Goal: Find contact information: Find contact information

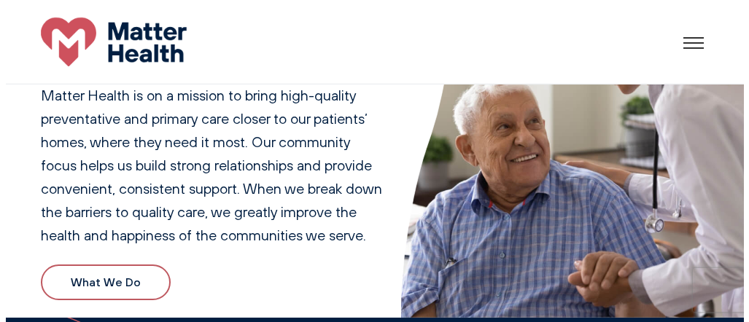
scroll to position [73, 0]
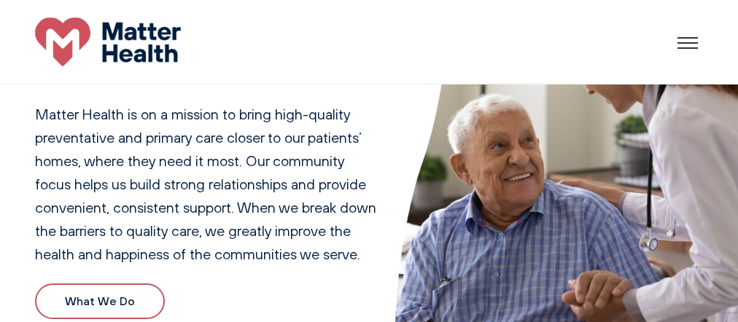
click at [691, 42] on div at bounding box center [708, 42] width 61 height 1
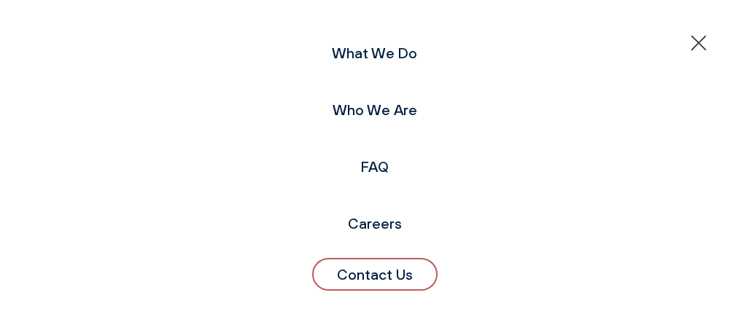
click at [382, 269] on link "Contact Us" at bounding box center [374, 274] width 125 height 33
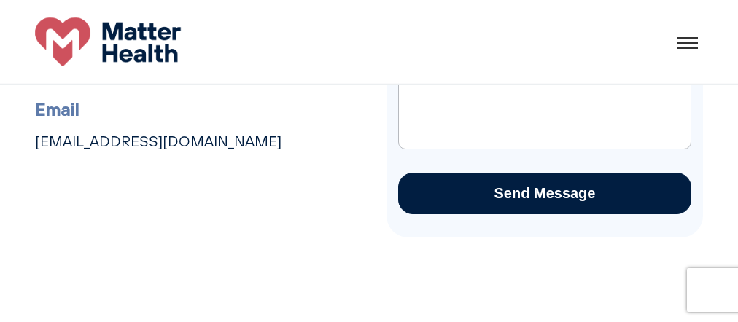
scroll to position [183, 0]
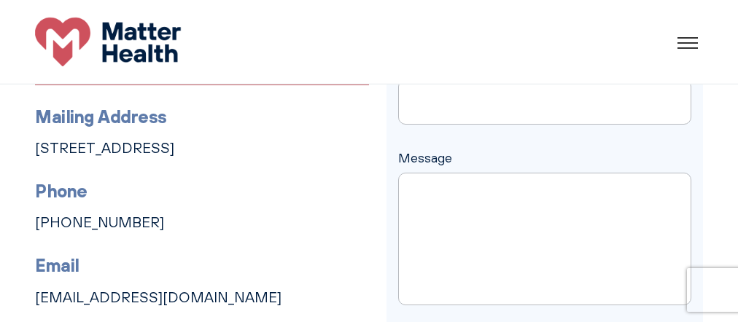
click at [15, 174] on div "Have Some Questions? Matter Health is here for you. If you have any questions, …" at bounding box center [369, 171] width 738 height 446
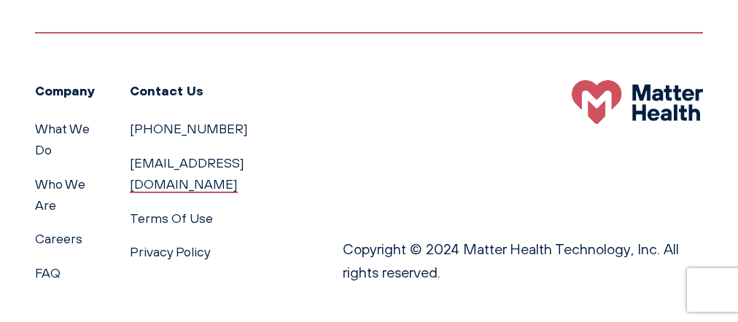
scroll to position [986, 0]
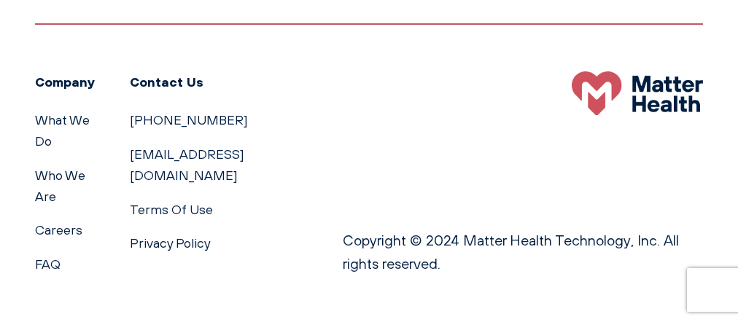
click at [204, 28] on div "Company What We Do Who We Are Careers FAQ Contact Us [PHONE_NUMBER] [EMAIL_ADDR…" at bounding box center [369, 149] width 668 height 252
